Goal: Navigation & Orientation: Find specific page/section

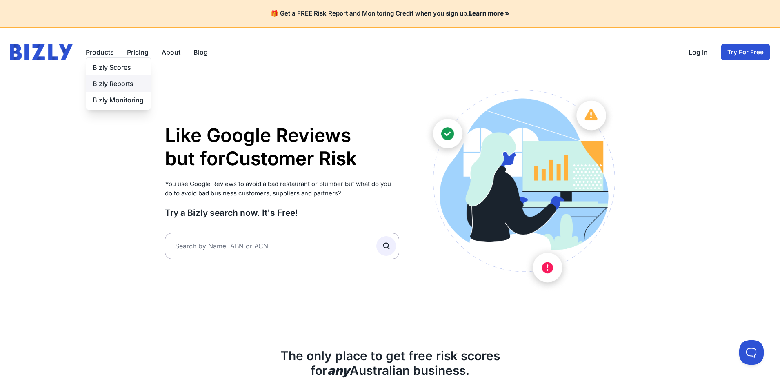
click at [111, 82] on link "Bizly Reports" at bounding box center [118, 84] width 65 height 16
click at [102, 68] on link "Bizly Scores" at bounding box center [118, 67] width 65 height 16
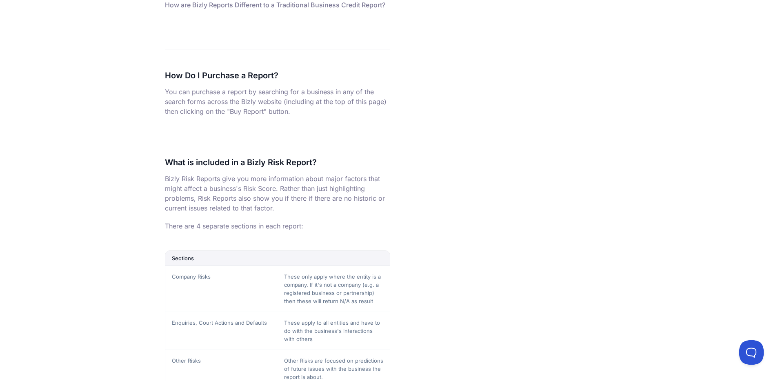
scroll to position [551, 0]
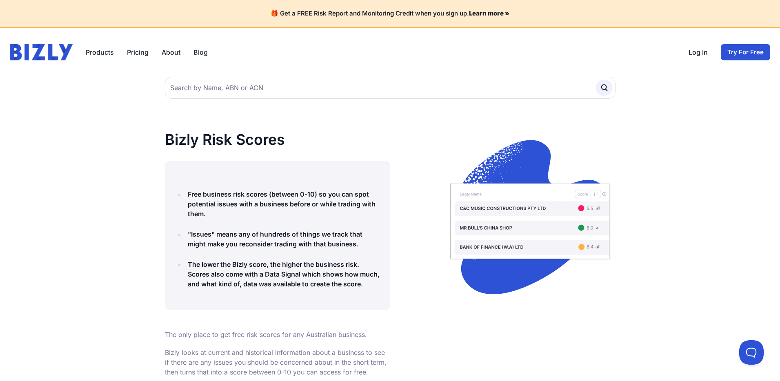
scroll to position [2550, 0]
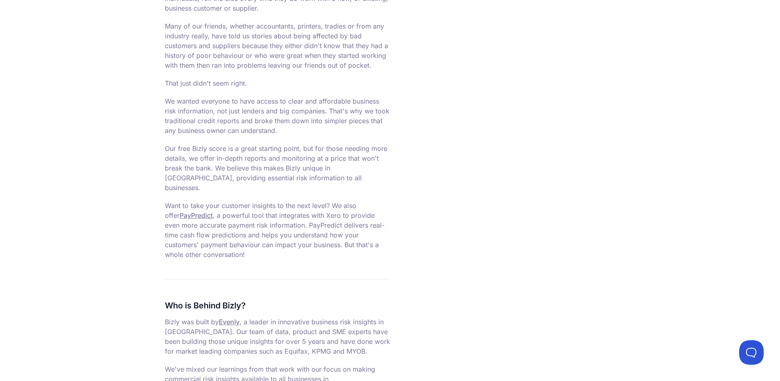
click at [180, 211] on link "PayPredict" at bounding box center [196, 215] width 33 height 8
